Goal: Task Accomplishment & Management: Use online tool/utility

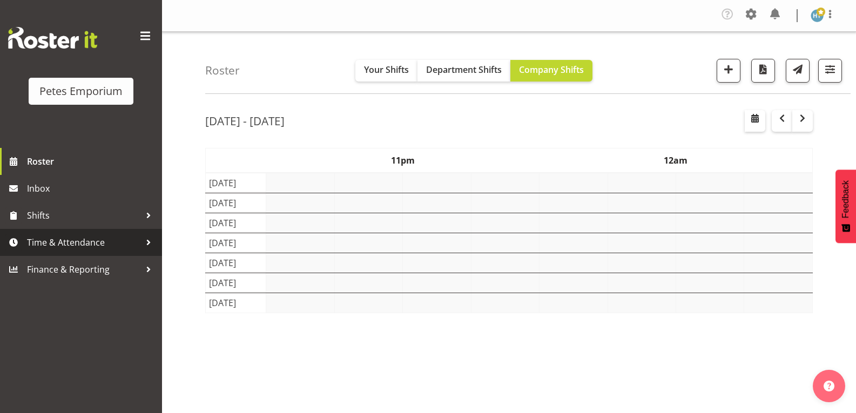
click at [78, 244] on span "Time & Attendance" at bounding box center [83, 242] width 113 height 16
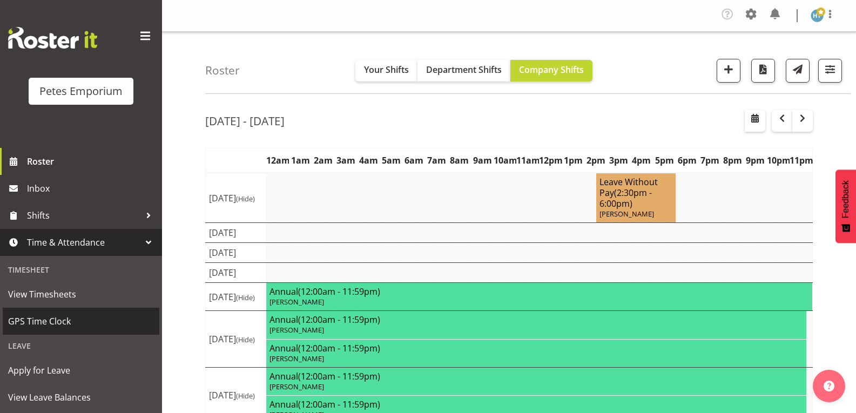
click at [55, 319] on span "GPS Time Clock" at bounding box center [81, 321] width 146 height 16
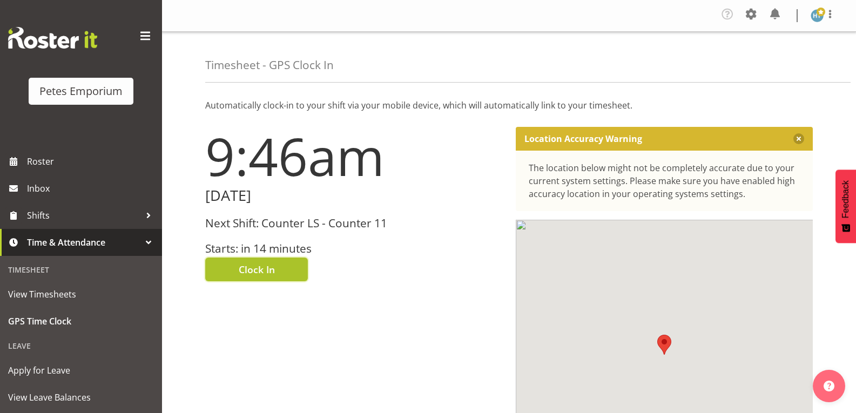
click at [266, 269] on span "Clock In" at bounding box center [257, 270] width 36 height 14
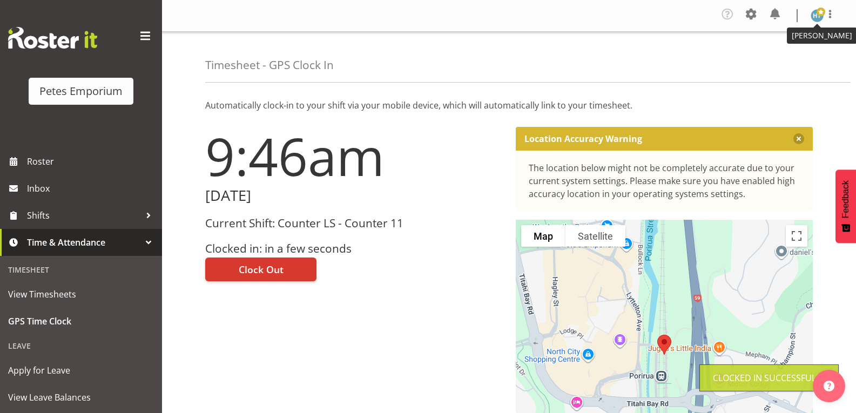
click at [816, 17] on img at bounding box center [817, 15] width 13 height 13
click at [772, 64] on link "Log Out" at bounding box center [785, 59] width 104 height 19
